Goal: Information Seeking & Learning: Learn about a topic

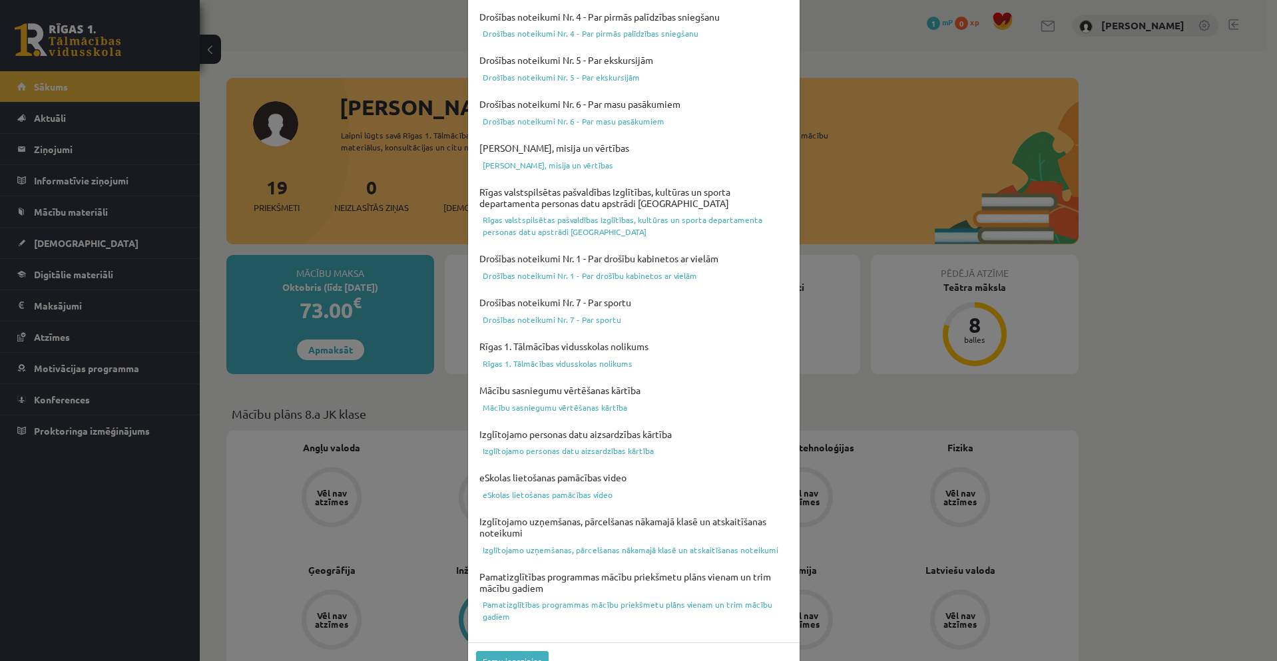
scroll to position [298, 0]
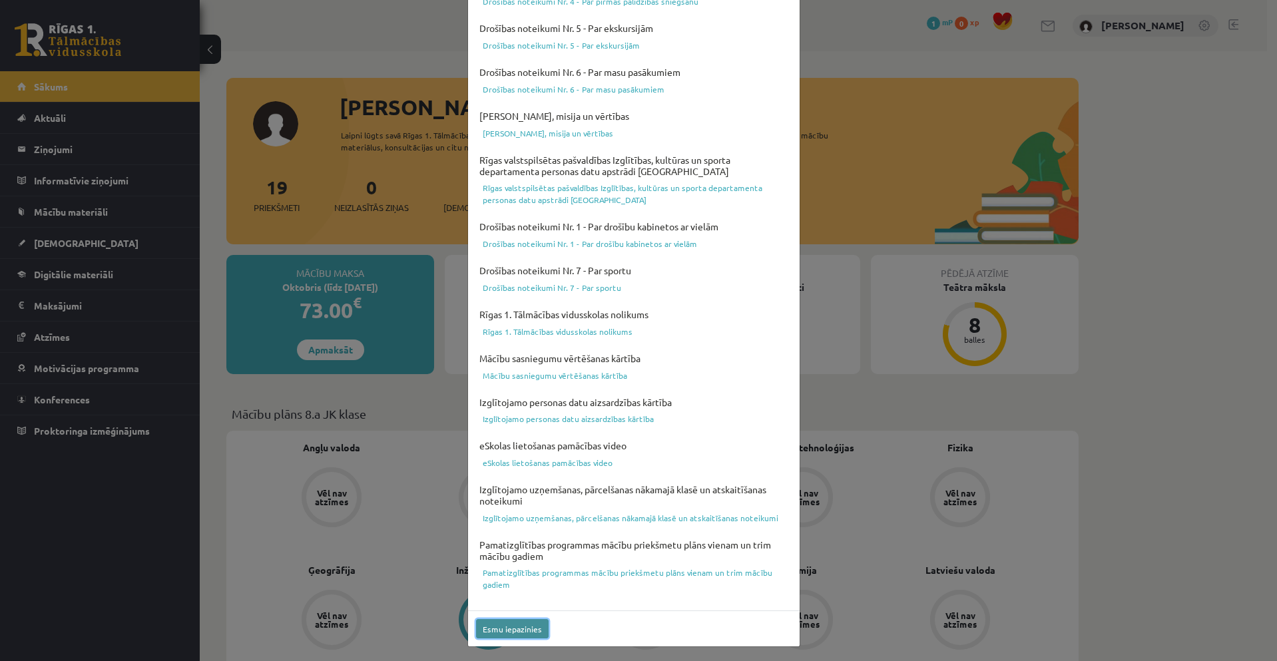
click at [521, 624] on button "Esmu iepazinies" at bounding box center [512, 628] width 73 height 19
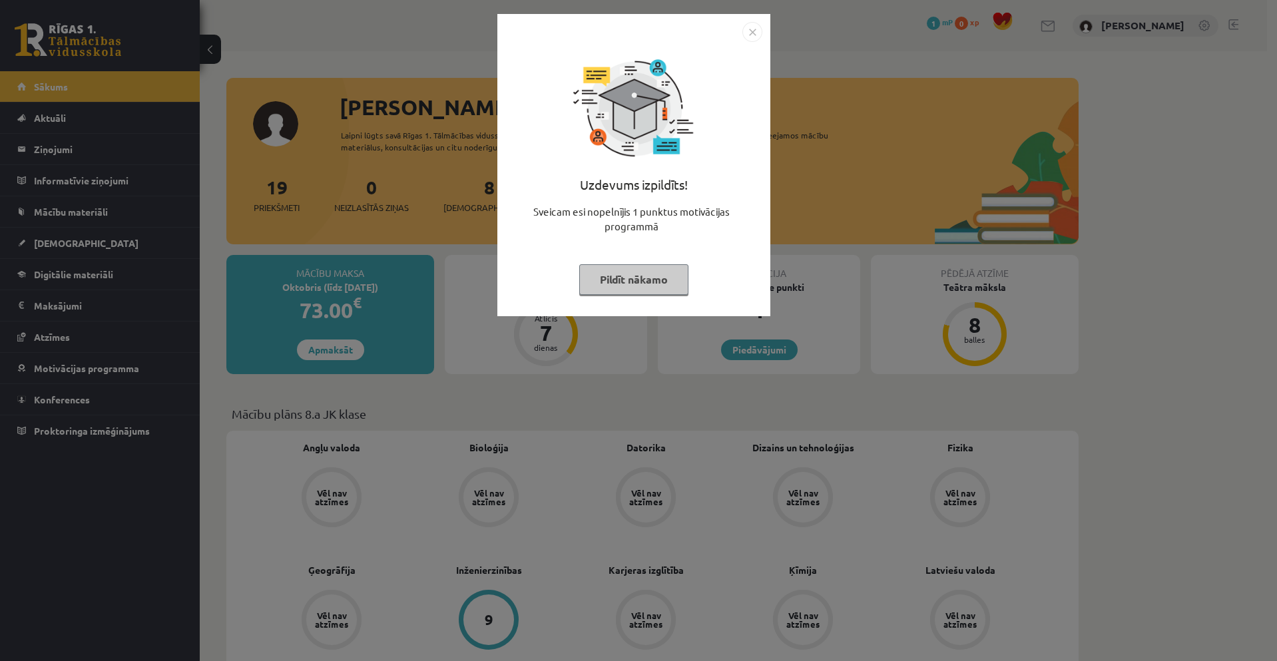
click at [671, 278] on button "Pildīt nākamo" at bounding box center [633, 279] width 109 height 31
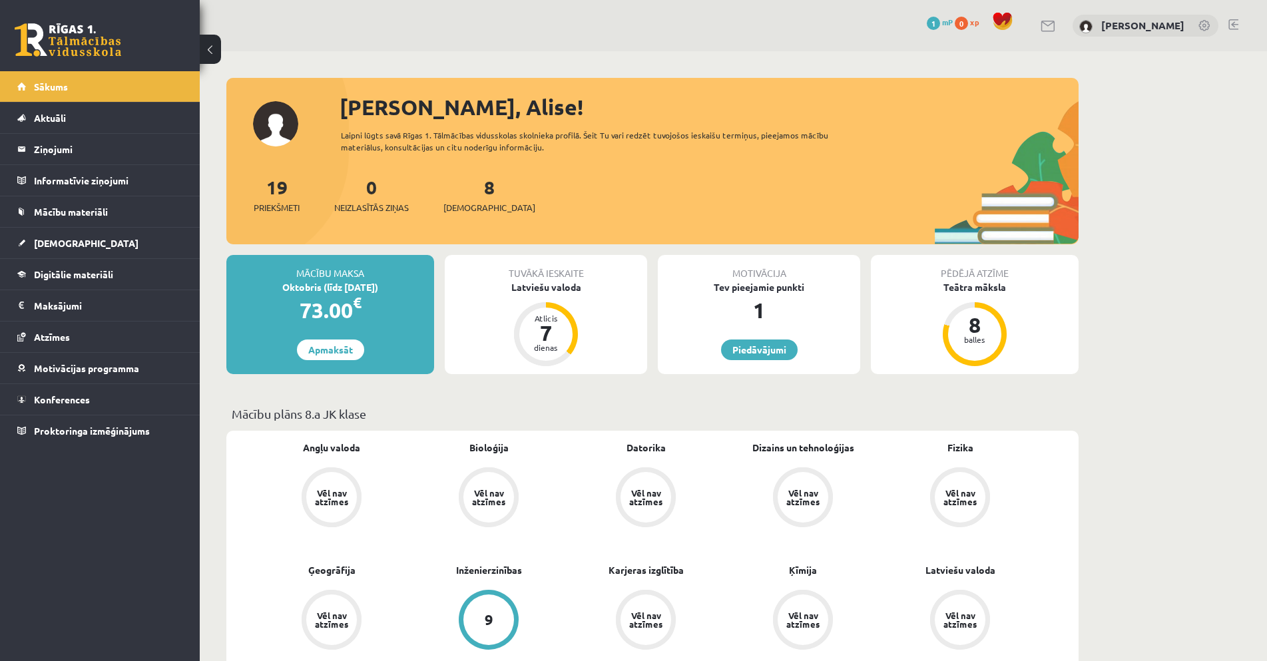
click at [597, 328] on div "Tuvākā ieskaite Latviešu valoda Atlicis 7 dienas" at bounding box center [546, 314] width 202 height 119
click at [543, 334] on div "7" at bounding box center [546, 332] width 40 height 21
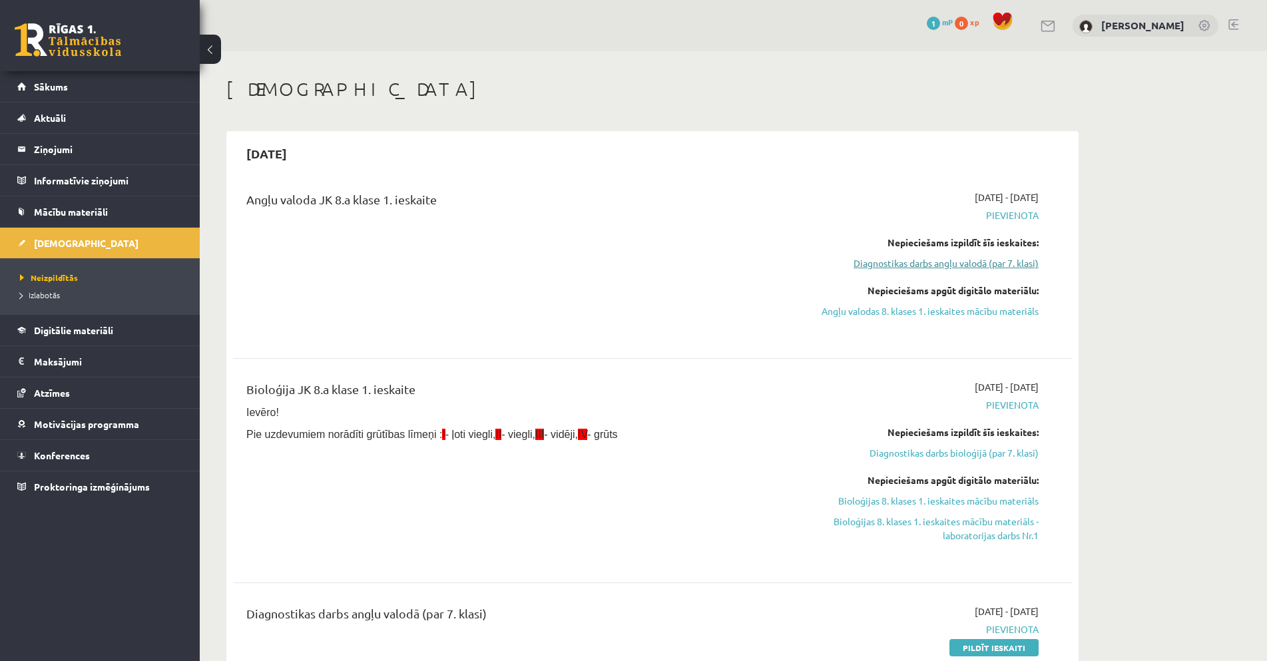
click at [989, 268] on link "Diagnostikas darbs angļu valodā (par 7. klasi)" at bounding box center [913, 263] width 251 height 14
click at [981, 266] on link "Diagnostikas darbs angļu valodā (par 7. klasi)" at bounding box center [913, 263] width 251 height 14
click at [977, 311] on link "Angļu valodas 8. klases 1. ieskaites mācību materiāls" at bounding box center [913, 311] width 251 height 14
click at [1030, 454] on link "Diagnostikas darbs bioloģijā (par 7. klasi)" at bounding box center [913, 453] width 251 height 14
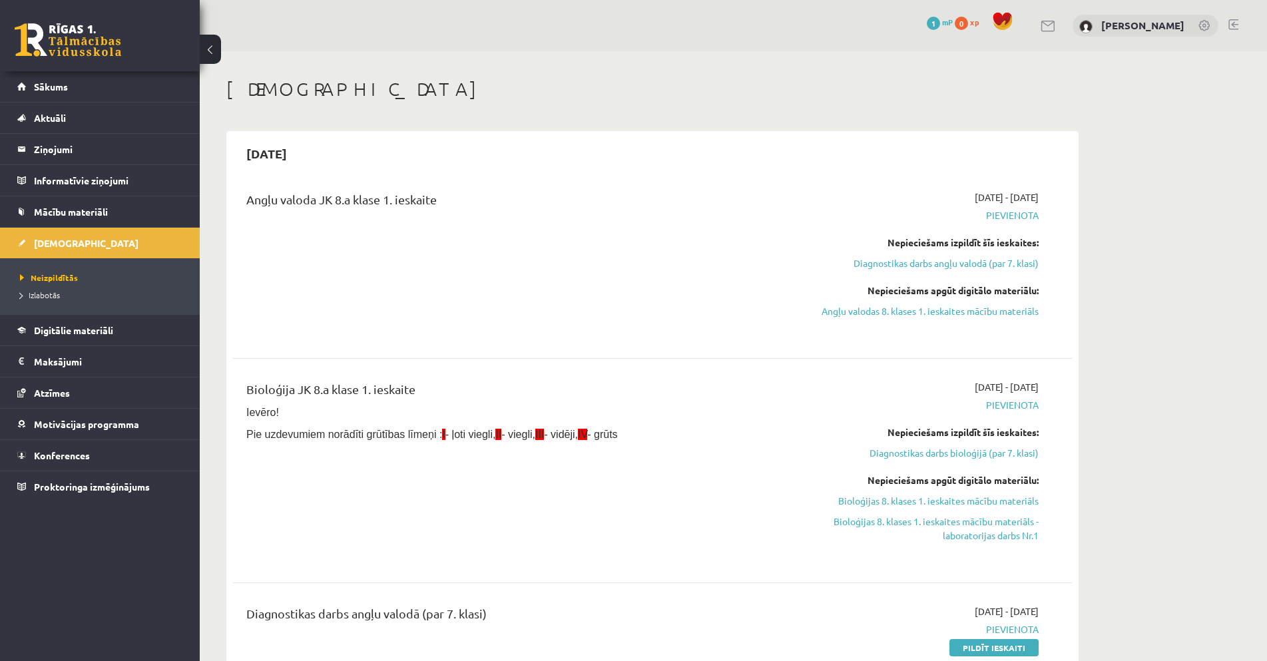
click at [208, 51] on button at bounding box center [210, 49] width 21 height 29
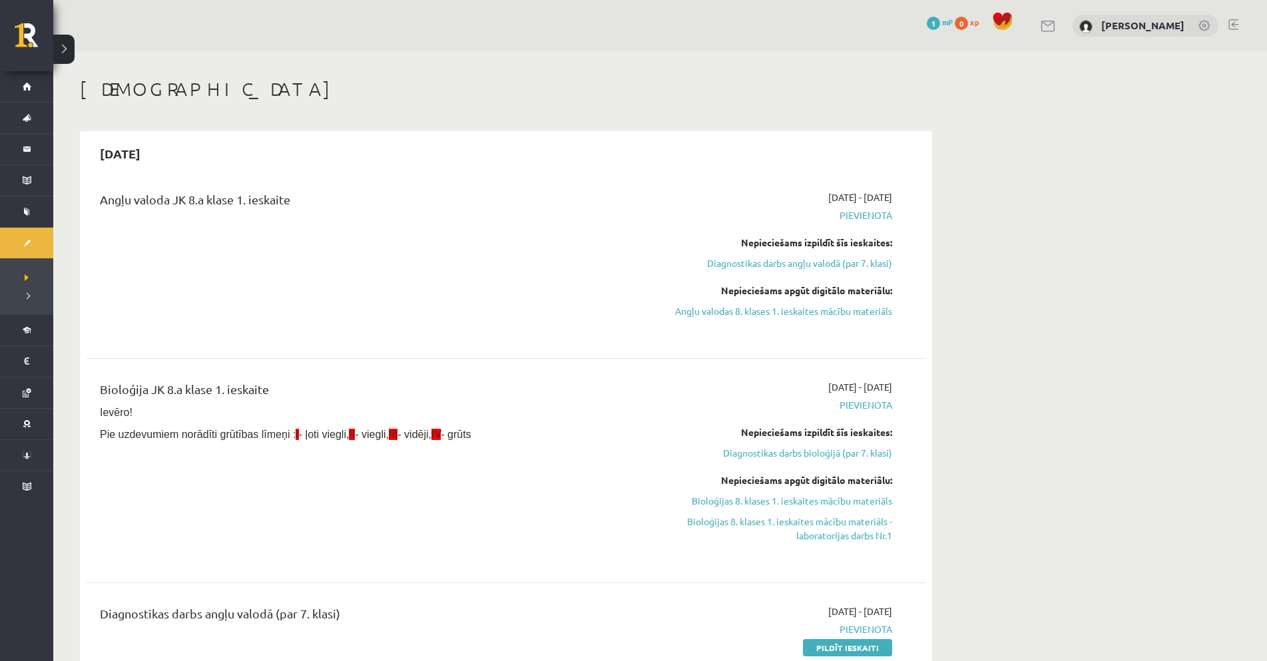
click at [71, 55] on button at bounding box center [63, 49] width 21 height 29
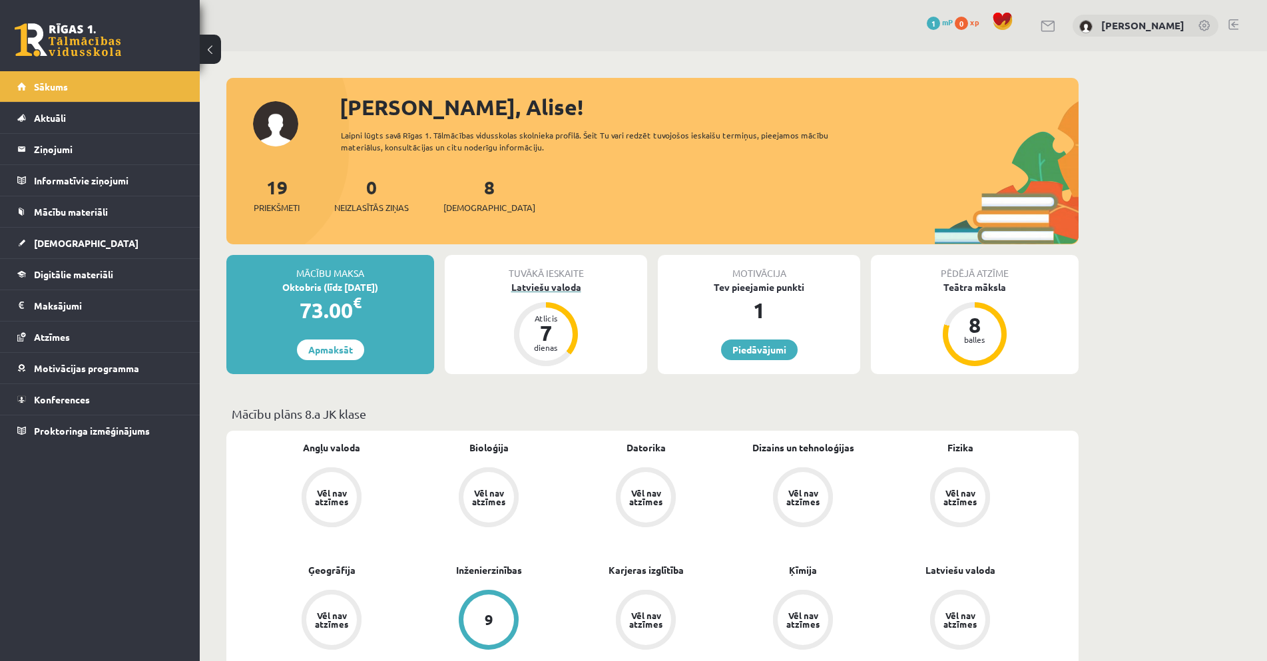
click at [541, 292] on div "Latviešu valoda" at bounding box center [546, 287] width 202 height 14
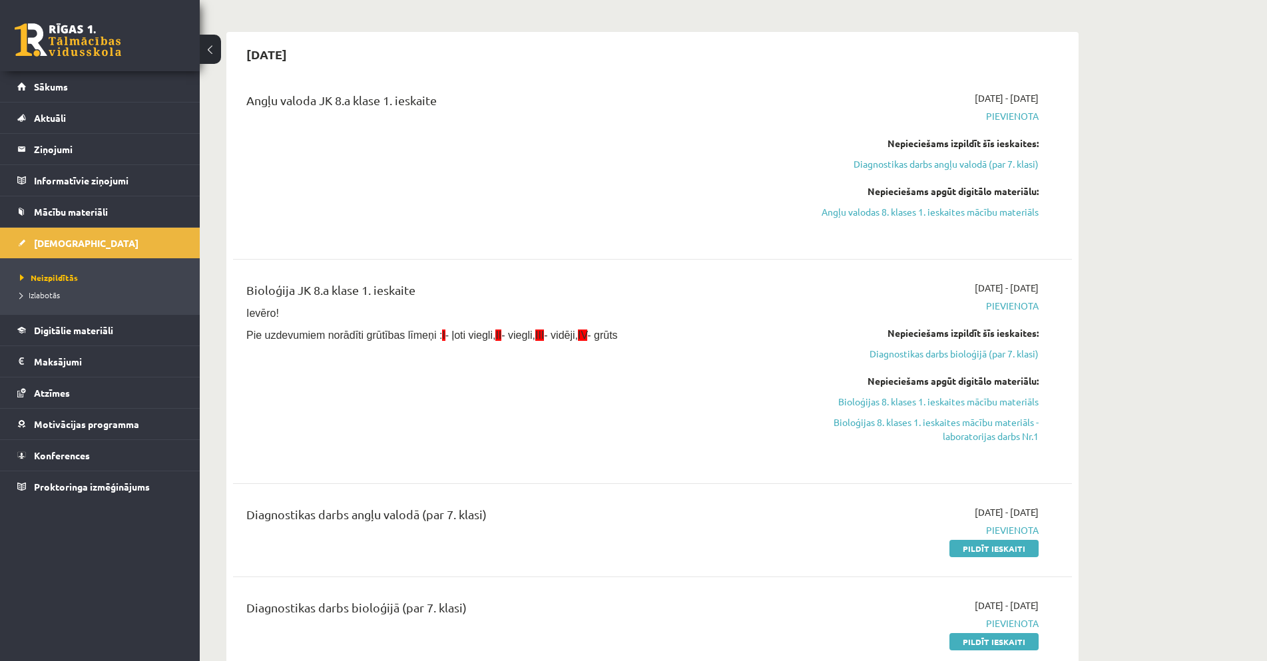
scroll to position [67, 0]
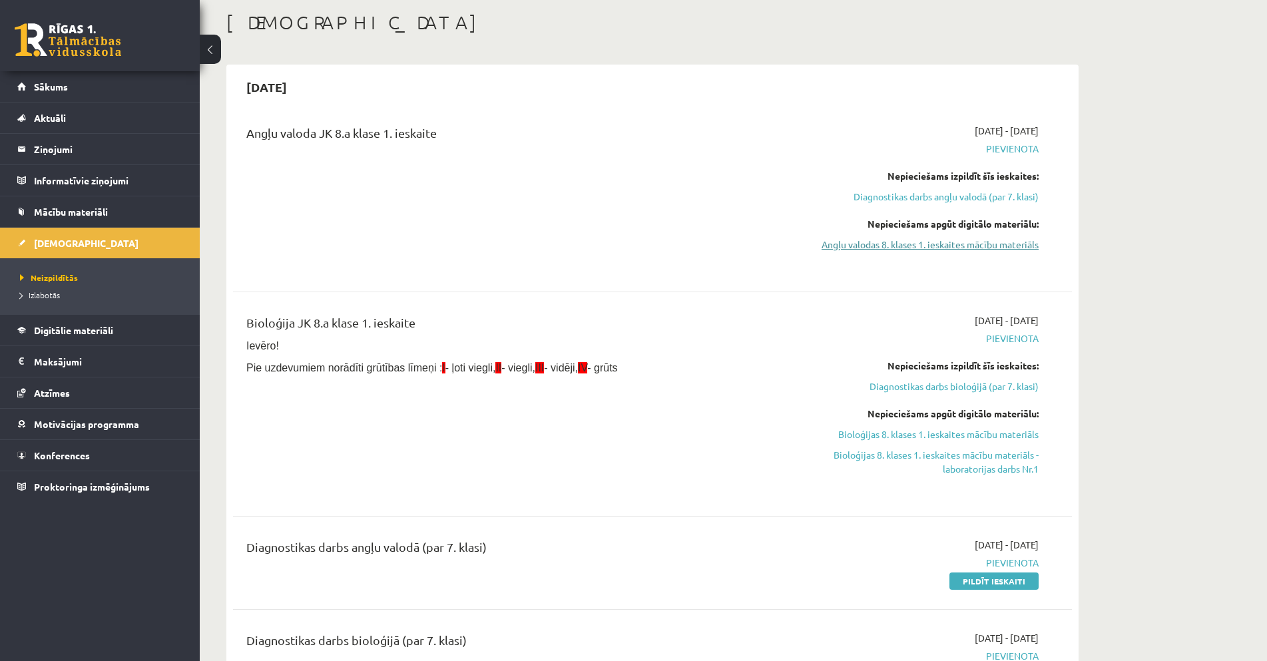
click at [921, 242] on link "Angļu valodas 8. klases 1. ieskaites mācību materiāls" at bounding box center [913, 245] width 251 height 14
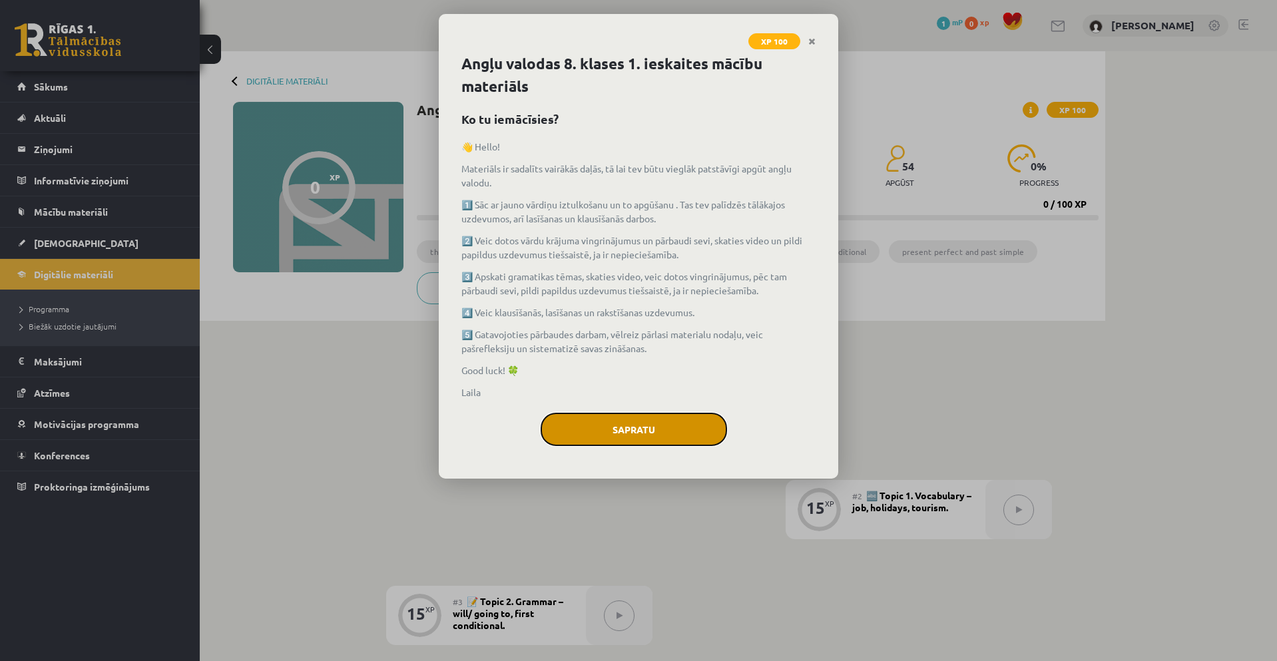
click at [666, 430] on button "Sapratu" at bounding box center [634, 429] width 186 height 33
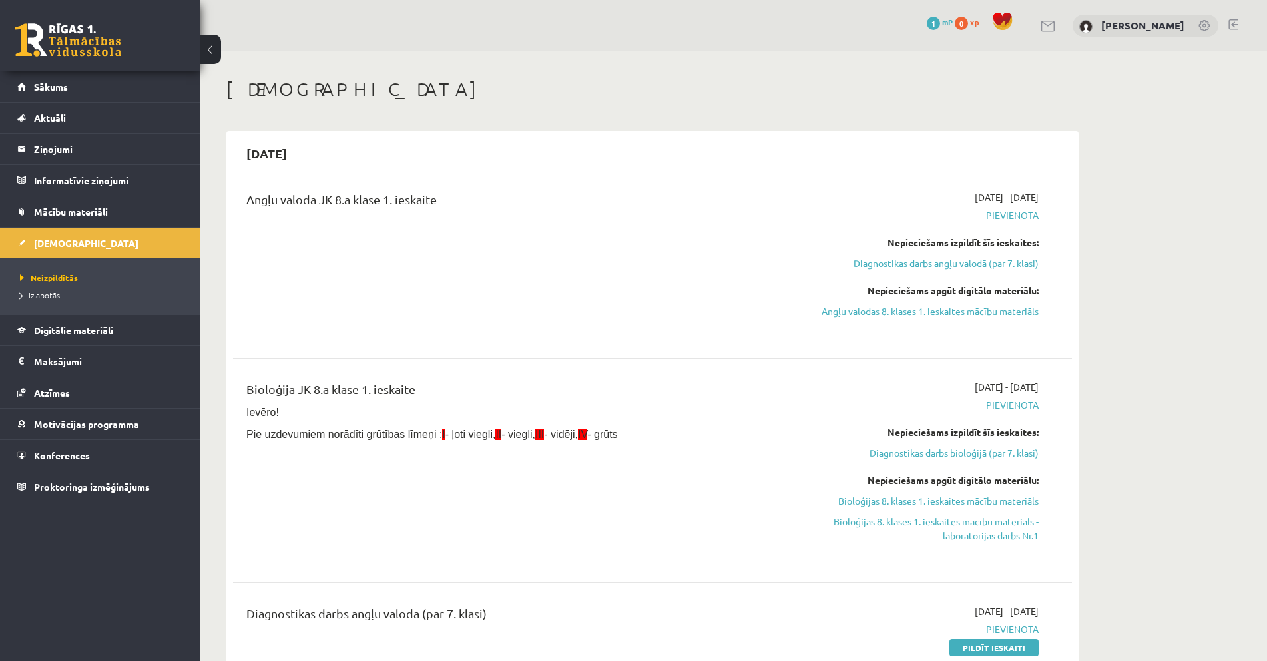
scroll to position [67, 0]
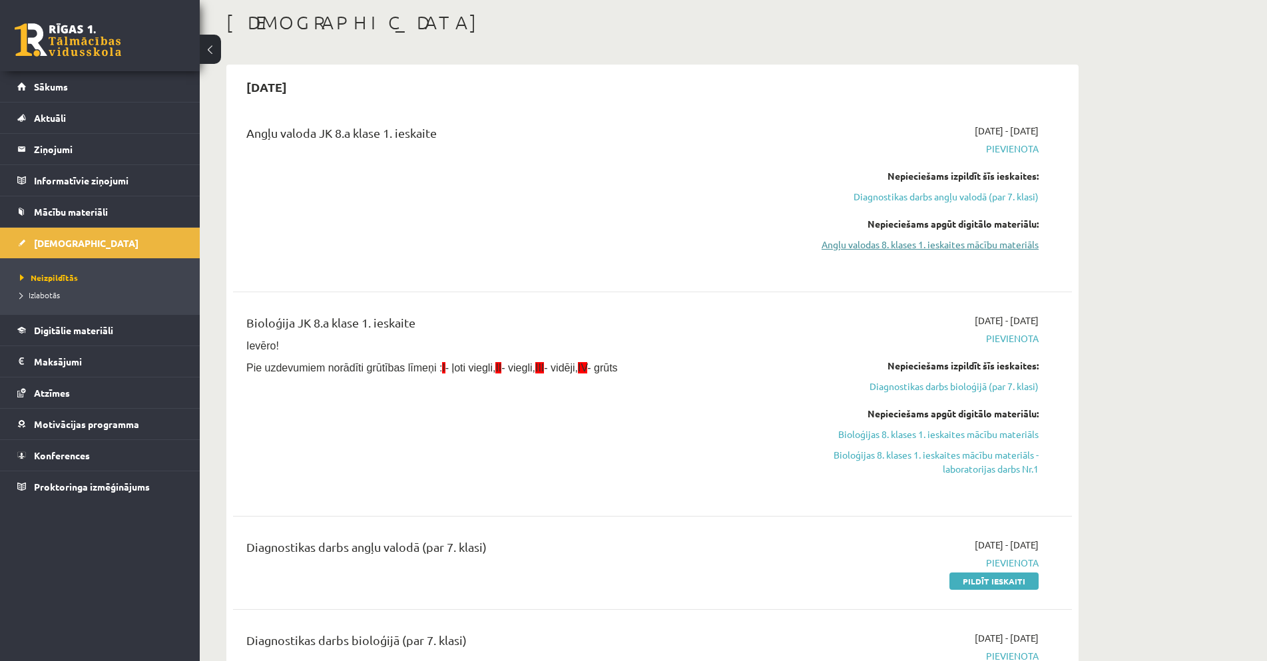
click at [999, 244] on link "Angļu valodas 8. klases 1. ieskaites mācību materiāls" at bounding box center [913, 245] width 251 height 14
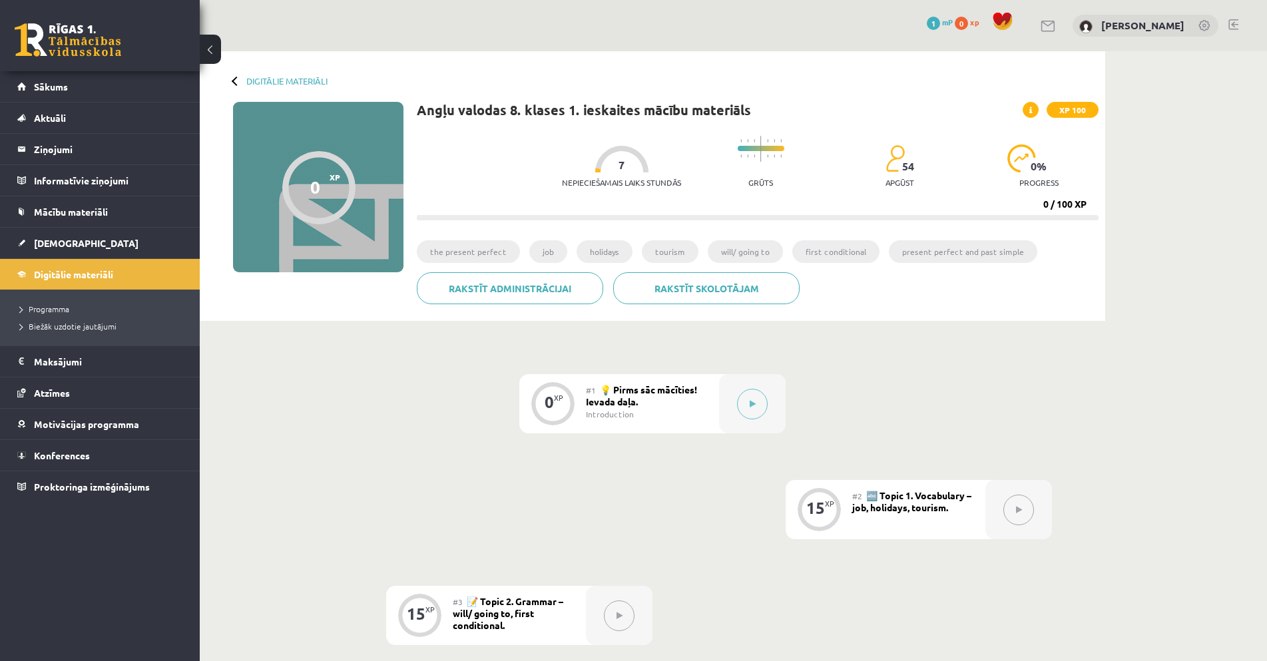
scroll to position [200, 0]
